Goal: Information Seeking & Learning: Find specific fact

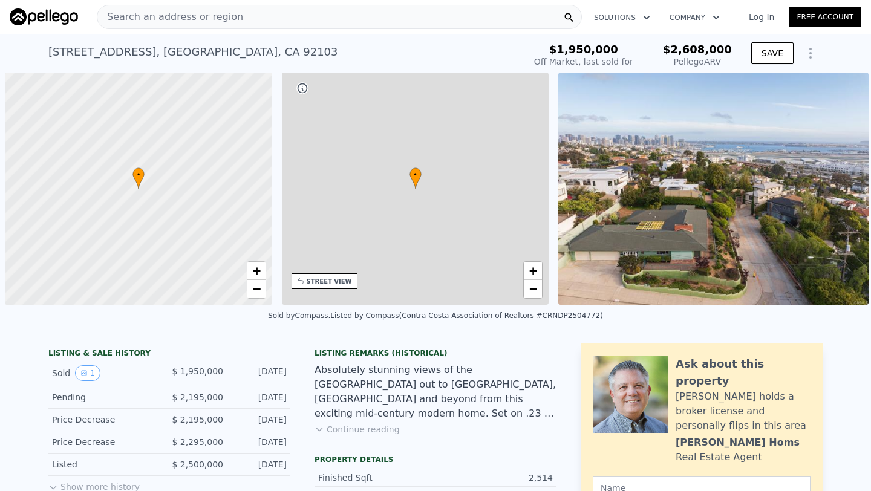
scroll to position [0, 5]
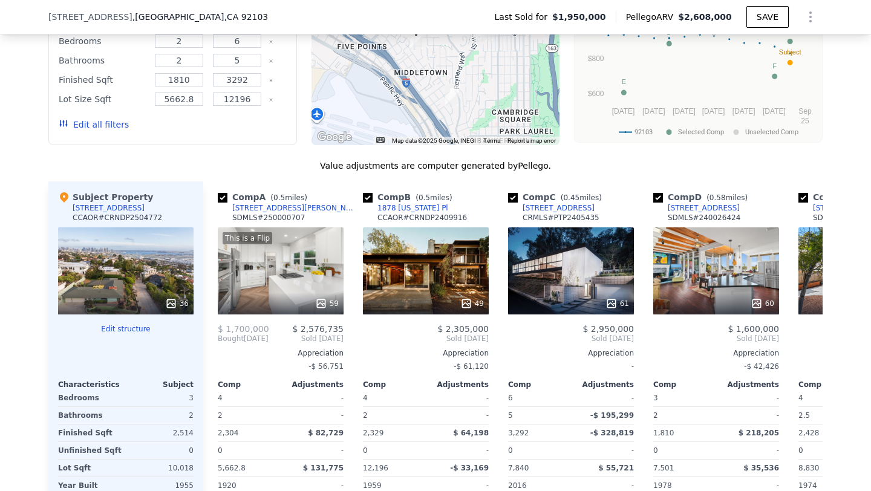
scroll to position [1265, 0]
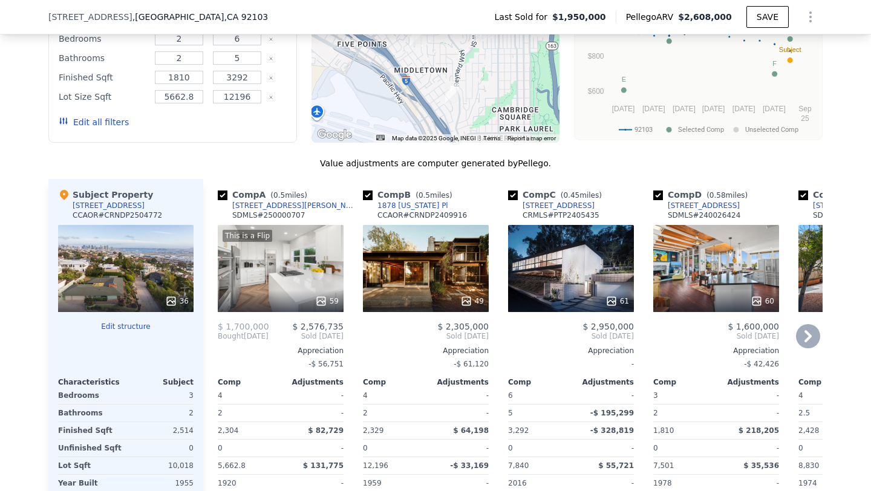
drag, startPoint x: 743, startPoint y: 243, endPoint x: 728, endPoint y: 243, distance: 14.5
click at [728, 243] on div "60" at bounding box center [716, 268] width 126 height 87
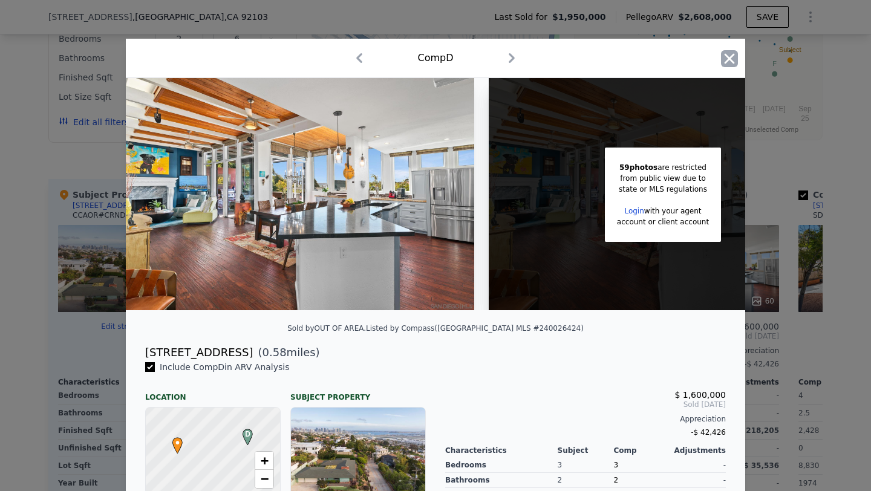
click at [732, 59] on icon "button" at bounding box center [729, 58] width 17 height 17
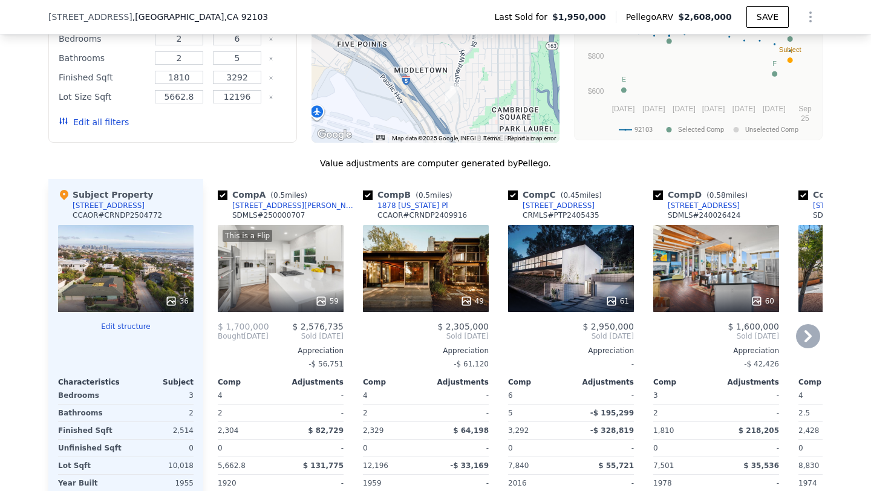
click at [809, 333] on icon at bounding box center [808, 336] width 24 height 24
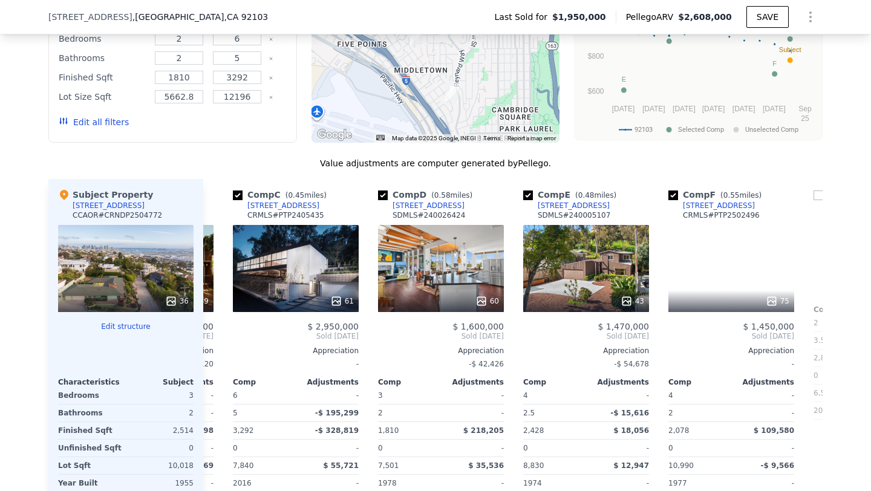
scroll to position [0, 290]
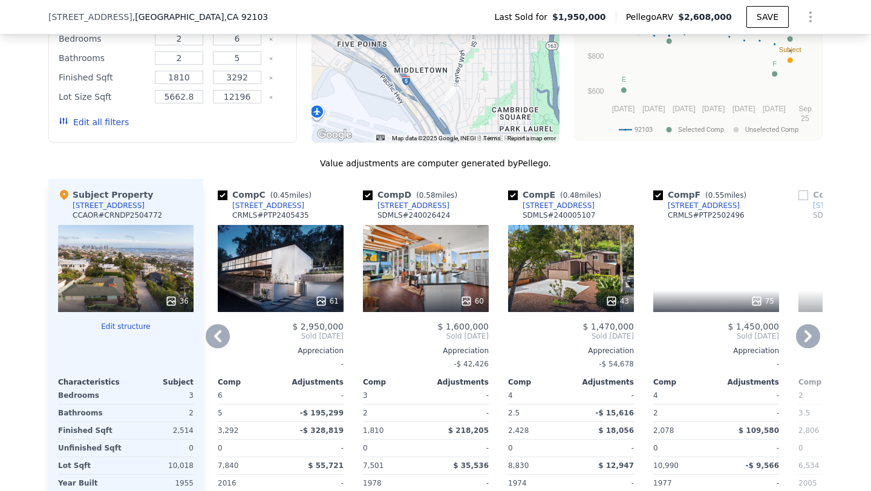
click at [809, 337] on icon at bounding box center [807, 336] width 7 height 12
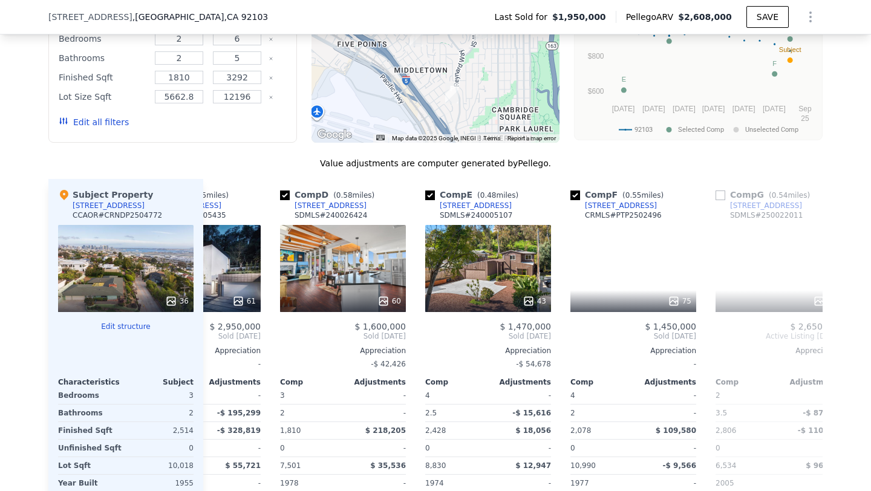
scroll to position [0, 426]
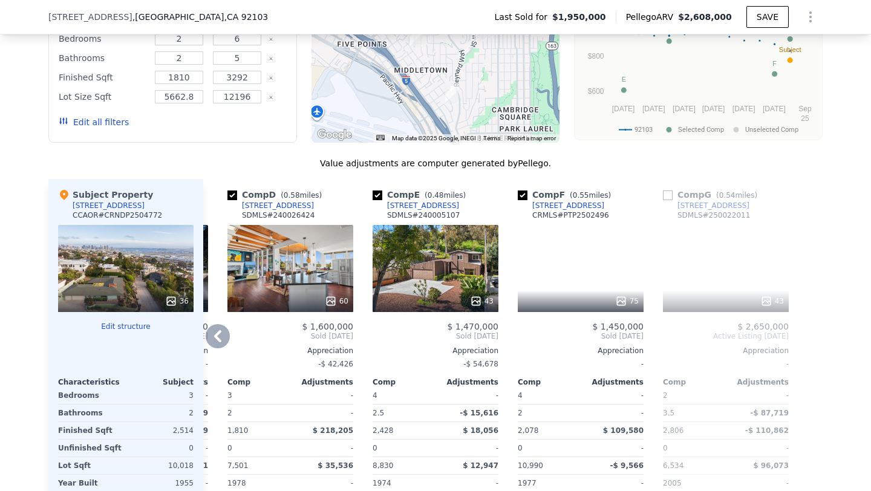
click at [215, 337] on icon at bounding box center [217, 336] width 7 height 12
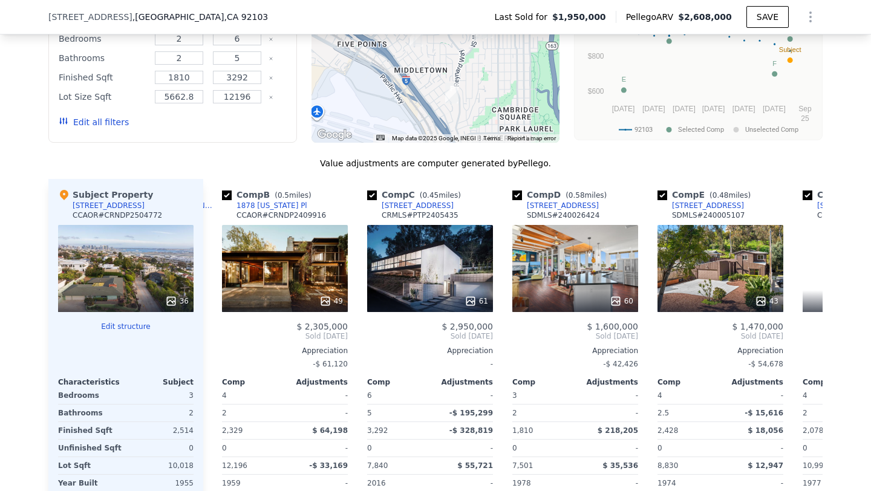
scroll to position [0, 135]
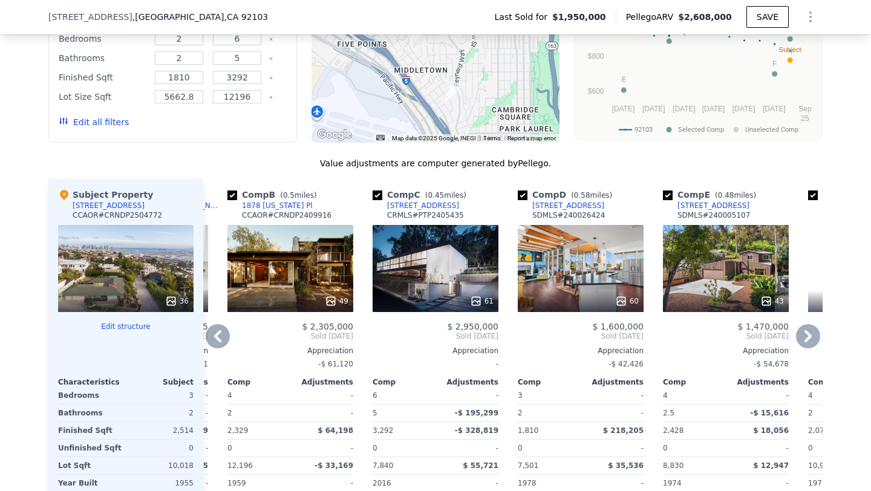
click at [847, 174] on div "We found 7 sales that match your search Listings provided by Contra Costa Assoc…" at bounding box center [435, 234] width 871 height 676
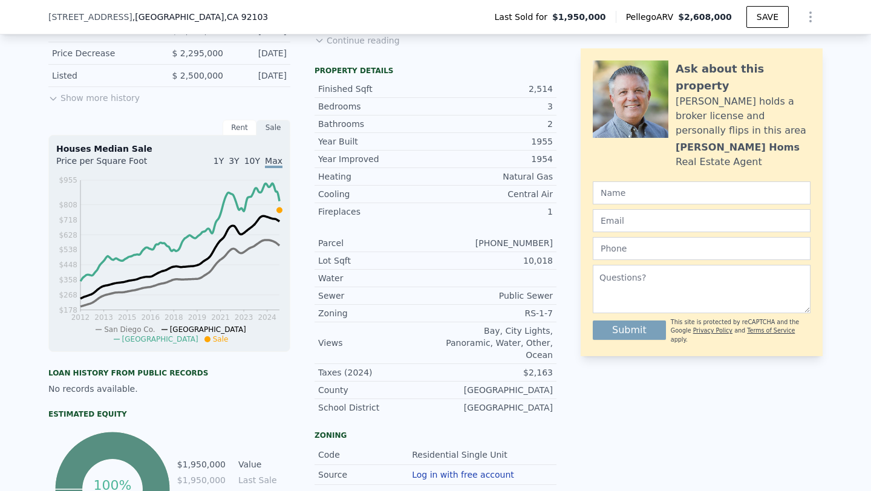
scroll to position [244, 0]
